Goal: Understand process/instructions: Learn how to perform a task or action

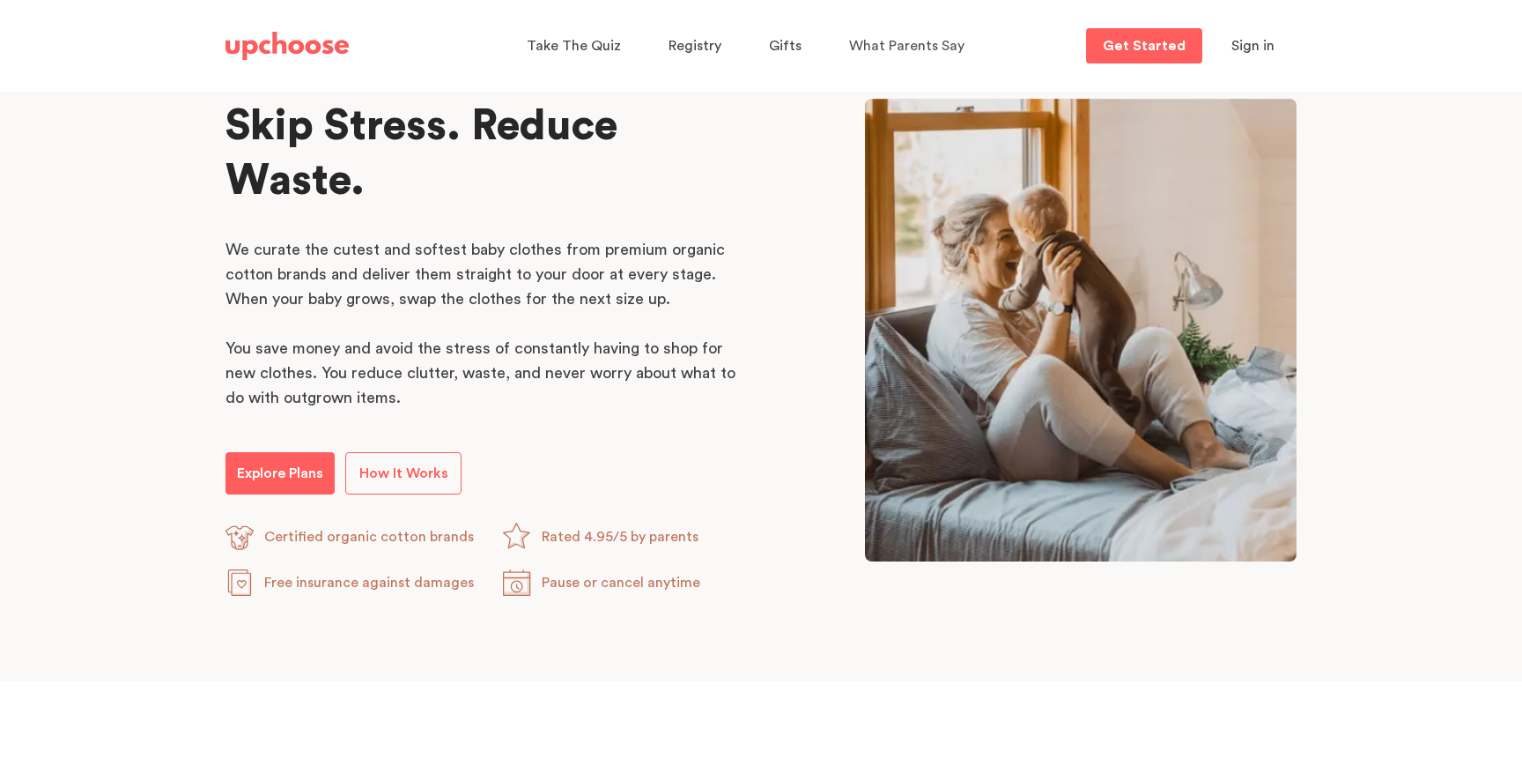
scroll to position [864, 0]
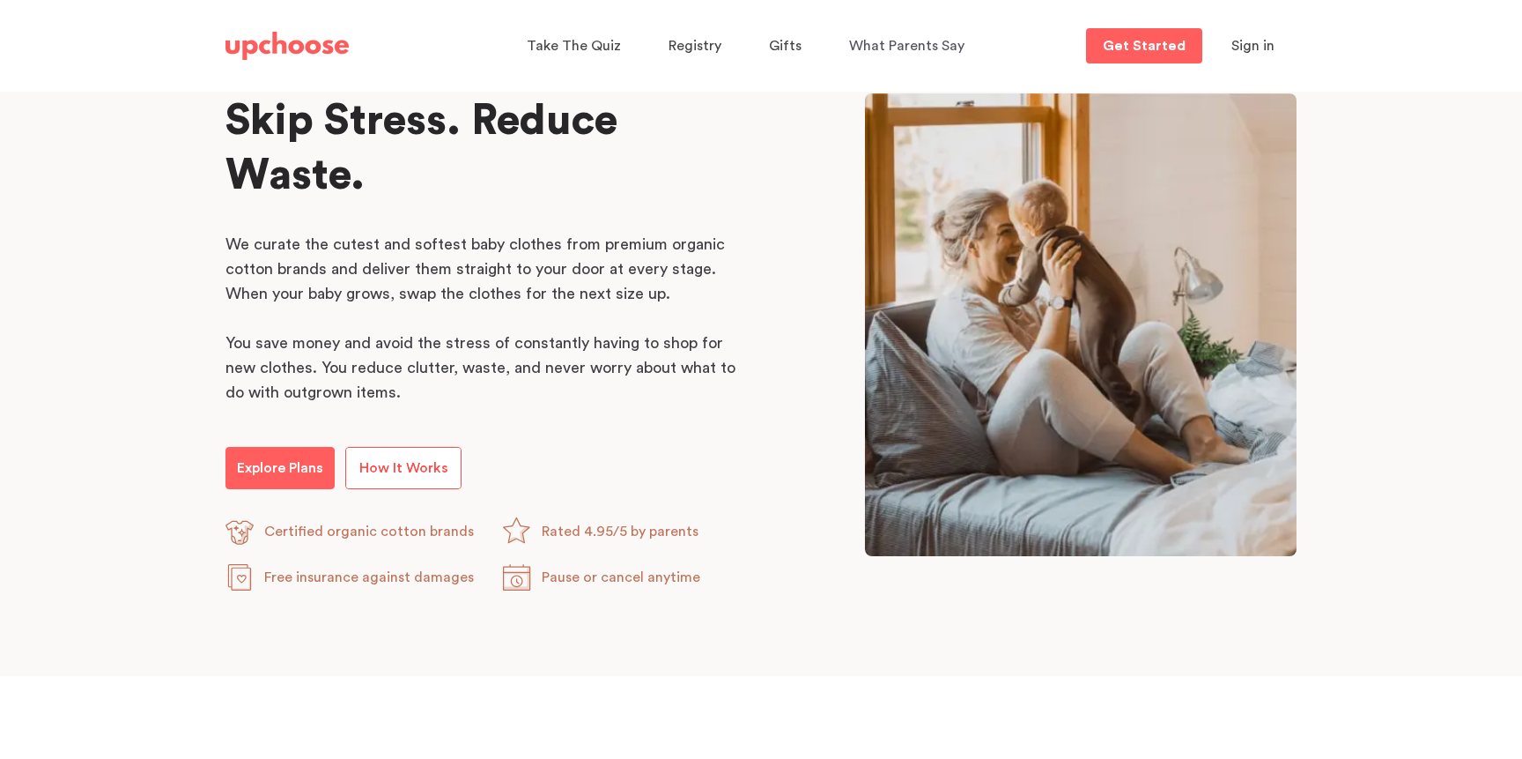
click at [393, 463] on span "How It Works" at bounding box center [403, 468] width 89 height 14
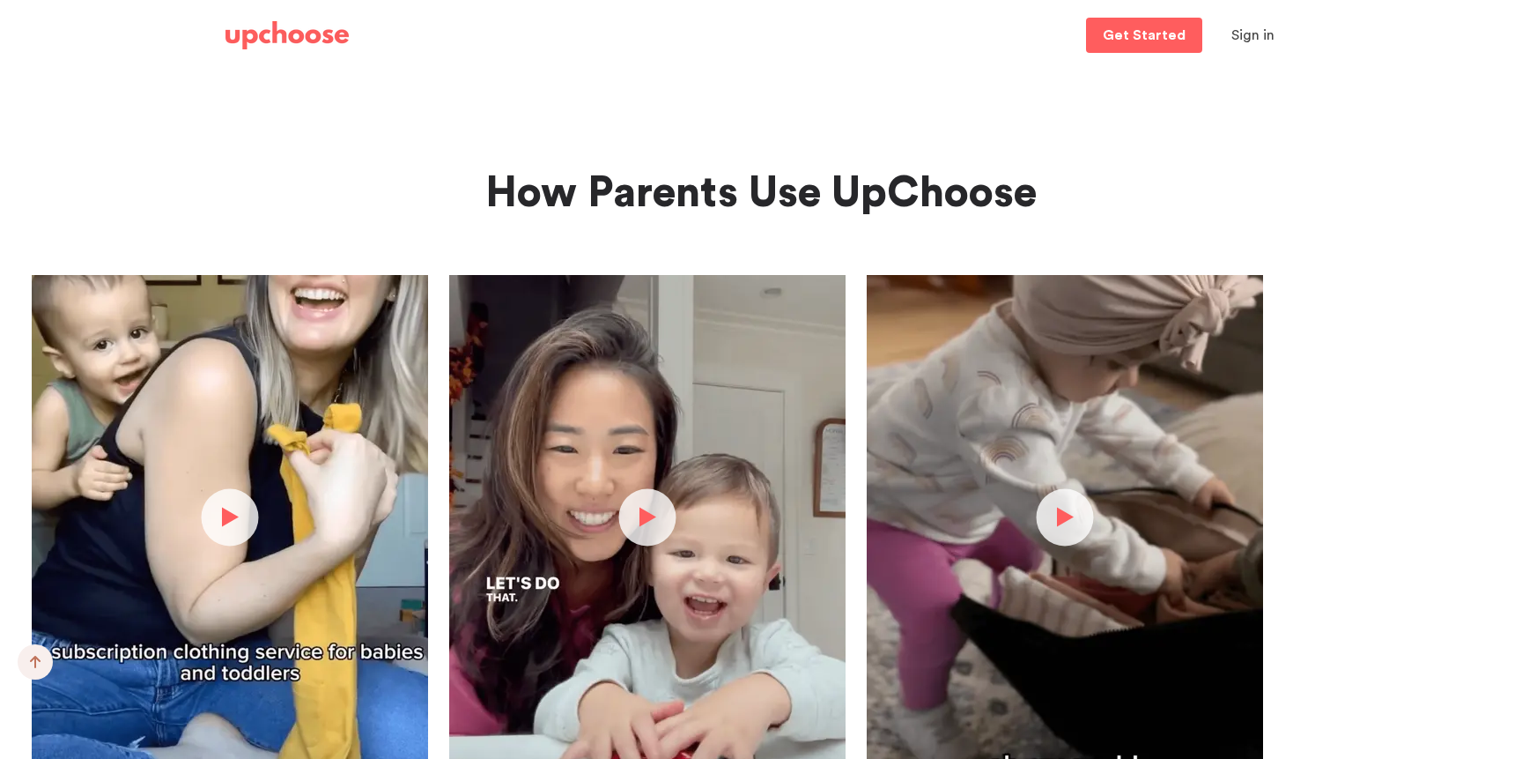
scroll to position [3397, 0]
